Goal: Transaction & Acquisition: Purchase product/service

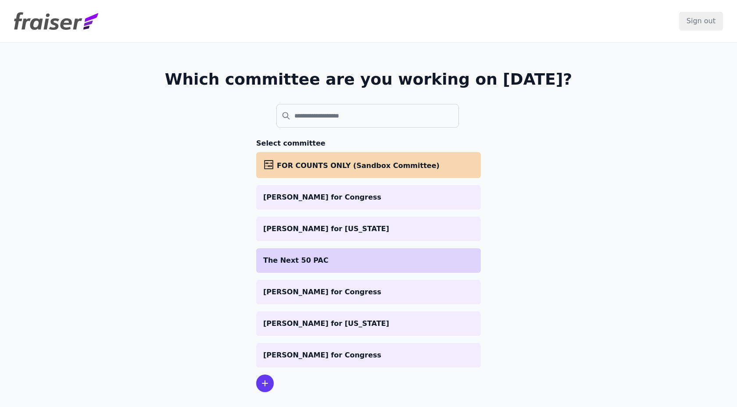
click at [327, 268] on li "The Next 50 PAC" at bounding box center [368, 260] width 225 height 25
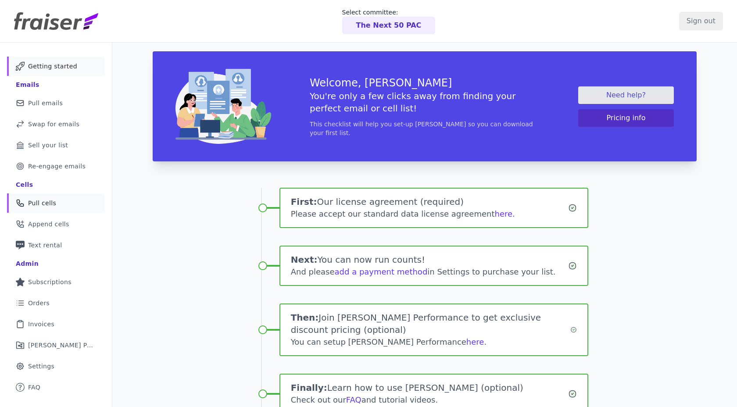
scroll to position [5, 0]
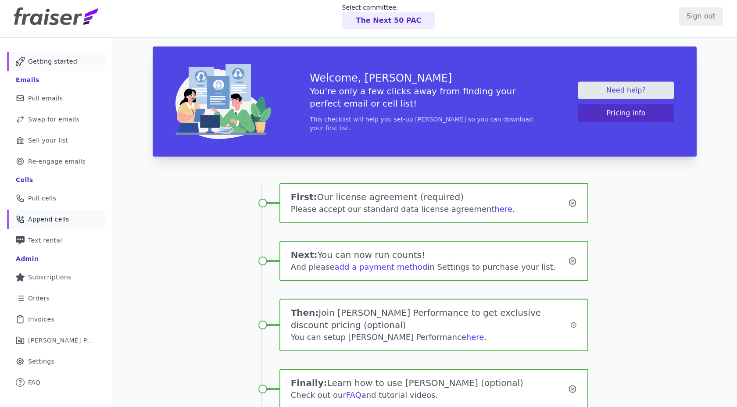
click at [58, 212] on link "Phone Icon with a plus sign Outline of a phone with a plus sign Append cells" at bounding box center [56, 219] width 98 height 19
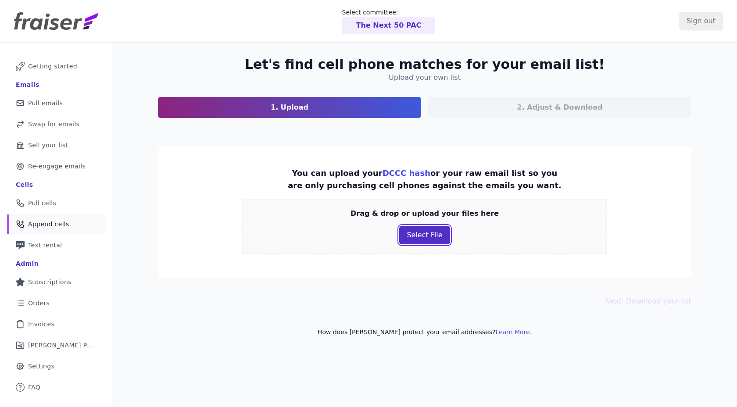
click at [416, 237] on button "Select File" at bounding box center [424, 235] width 50 height 18
click at [409, 234] on button "Select File" at bounding box center [424, 235] width 50 height 18
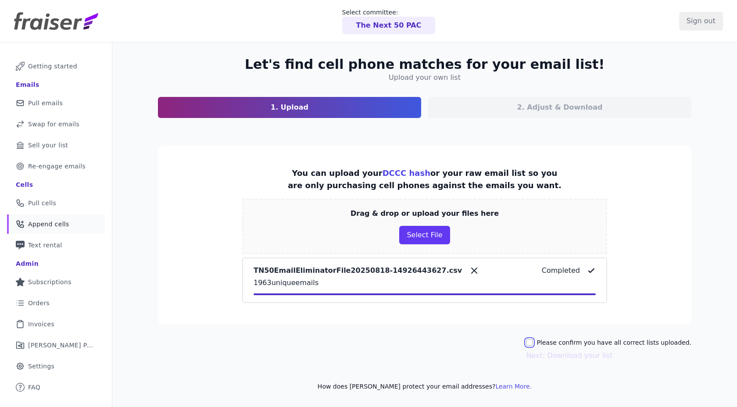
click at [533, 344] on input "Please confirm you have all correct lists uploaded." at bounding box center [529, 342] width 7 height 7
checkbox input "true"
click at [548, 356] on button "Next: Download your list" at bounding box center [569, 356] width 86 height 11
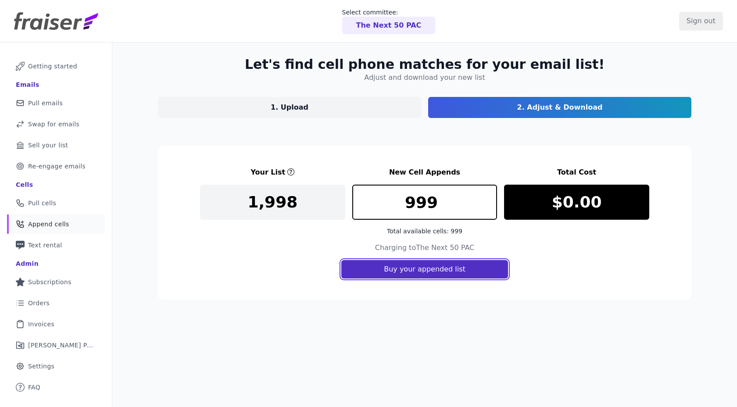
click at [438, 268] on button "Buy your appended list" at bounding box center [424, 269] width 167 height 18
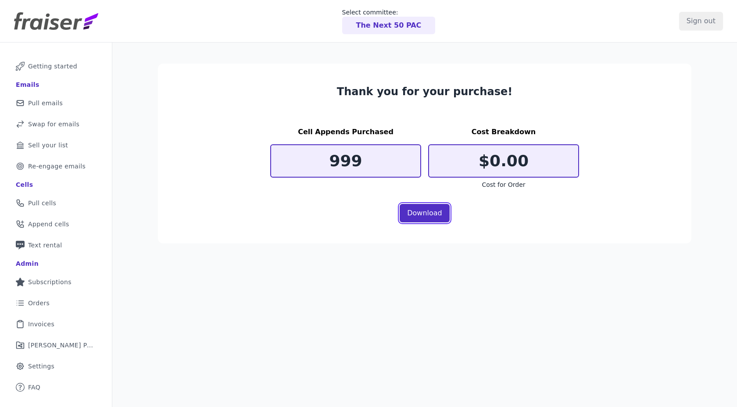
click at [422, 221] on link "Download" at bounding box center [425, 213] width 50 height 18
